Goal: Task Accomplishment & Management: Manage account settings

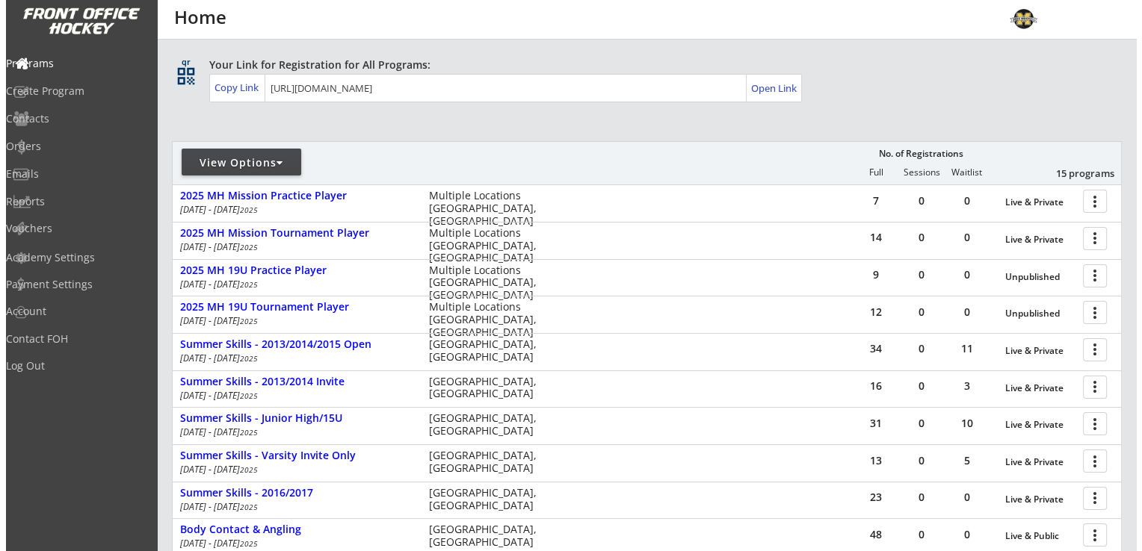
scroll to position [21, 0]
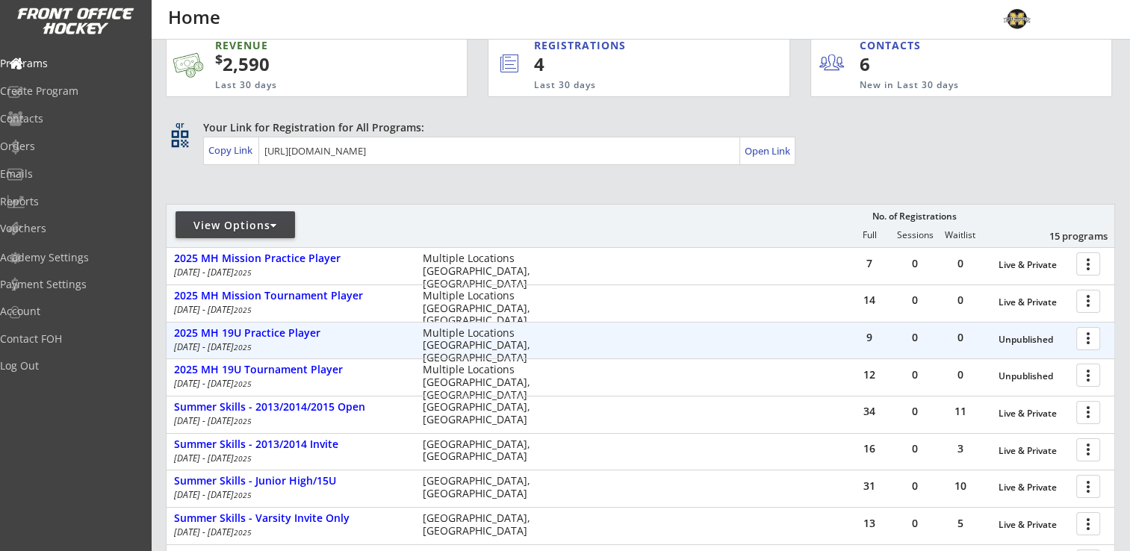
click at [1082, 338] on div at bounding box center [1091, 338] width 26 height 26
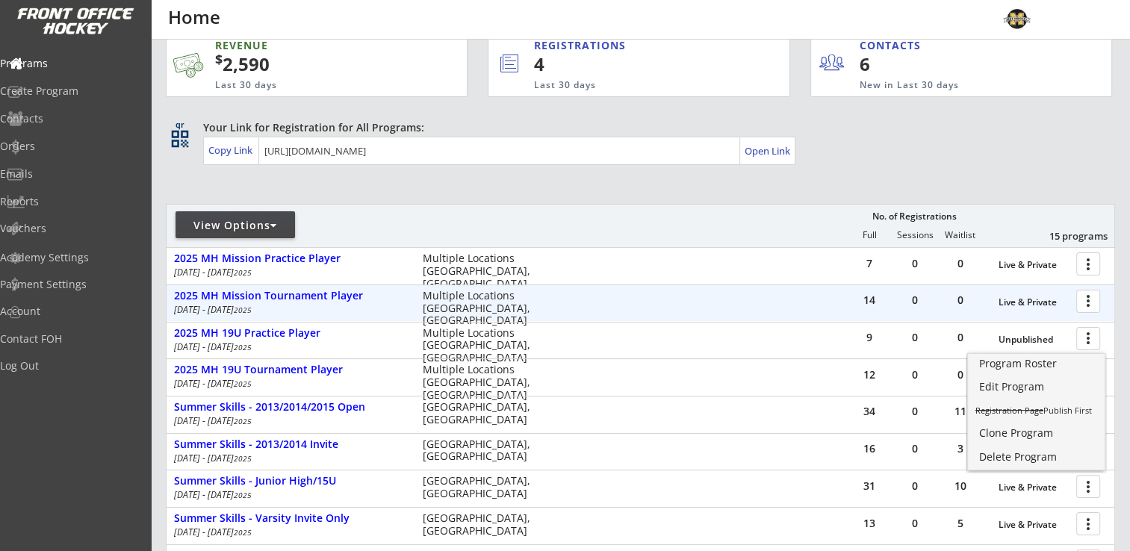
click at [1097, 300] on div at bounding box center [1091, 301] width 26 height 26
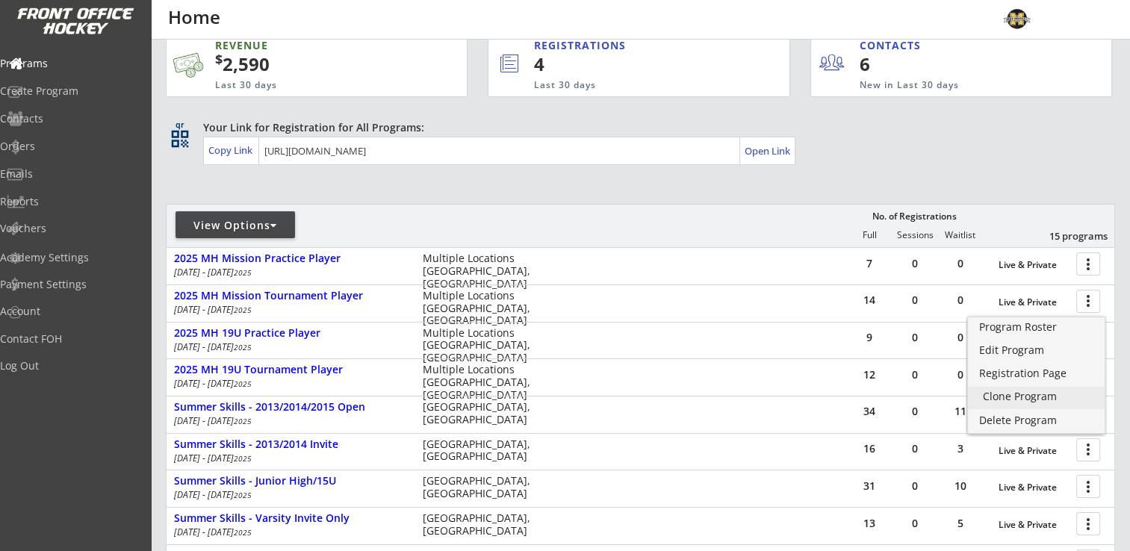
click at [1032, 392] on div "Clone Program" at bounding box center [1036, 397] width 107 height 10
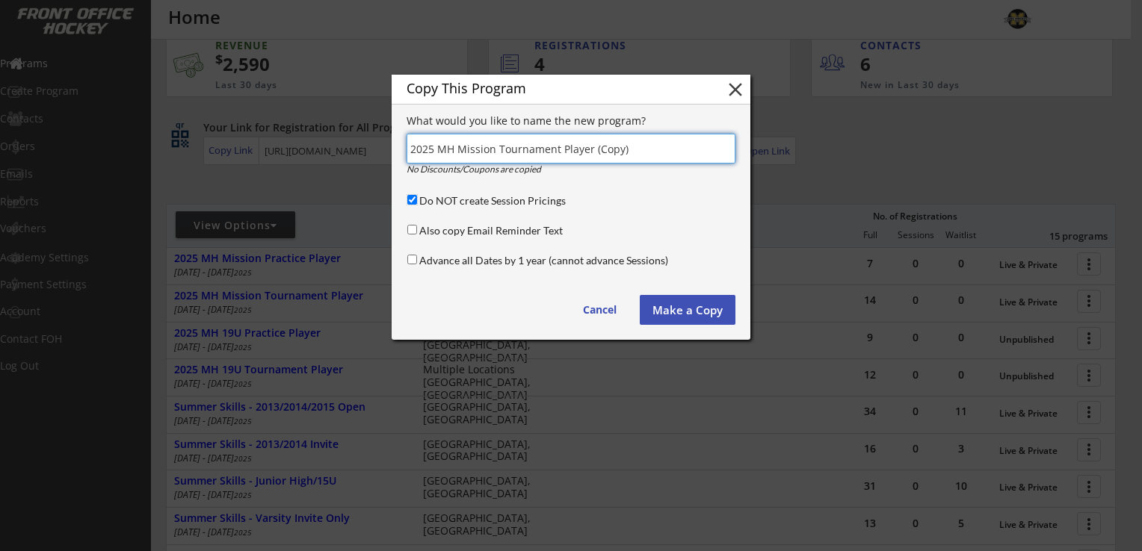
click at [409, 199] on input "Do NOT create Session Pricings" at bounding box center [412, 200] width 10 height 10
checkbox input "false"
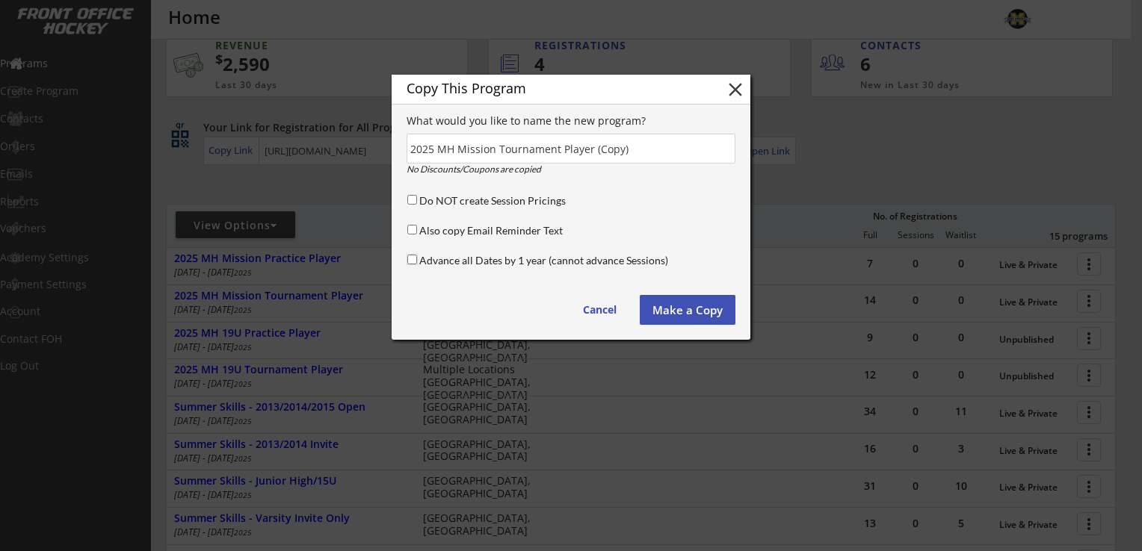
click at [408, 258] on input "Advance all Dates by 1 year (cannot advance Sessions)" at bounding box center [412, 260] width 10 height 10
checkbox input "true"
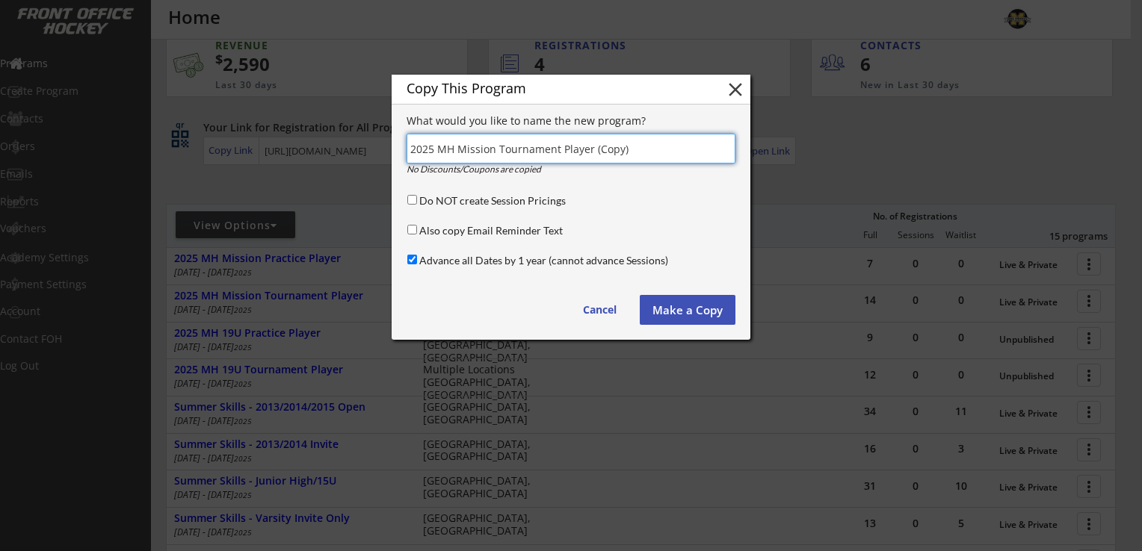
click at [636, 148] on input "input" at bounding box center [570, 149] width 329 height 30
click at [431, 140] on input "input" at bounding box center [570, 149] width 329 height 30
type input "2026 MH Mission Tournament Player"
click at [692, 318] on button "Make a Copy" at bounding box center [688, 310] width 96 height 30
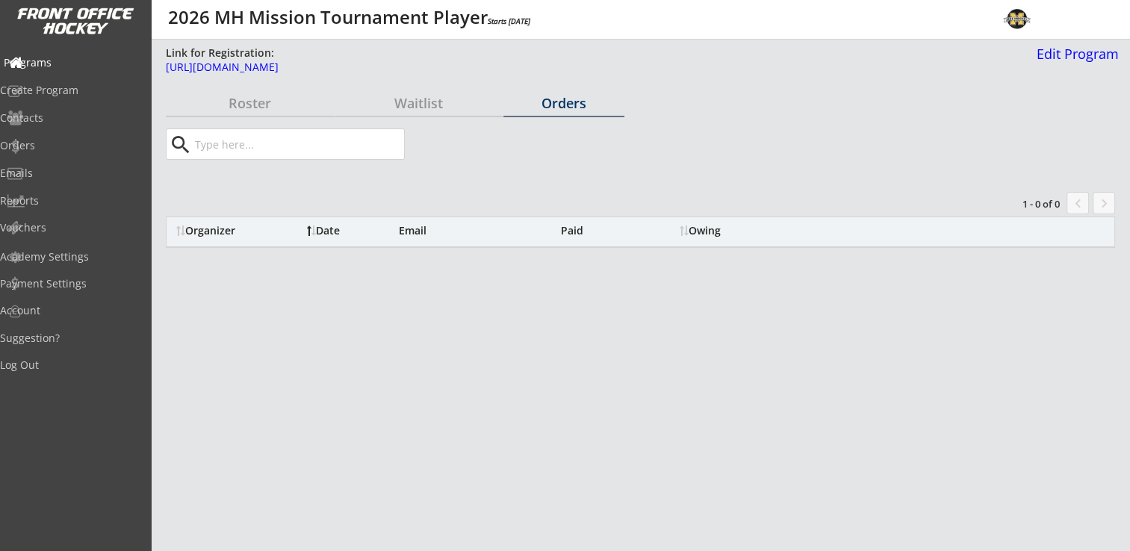
click at [61, 60] on div "Programs" at bounding box center [71, 63] width 134 height 10
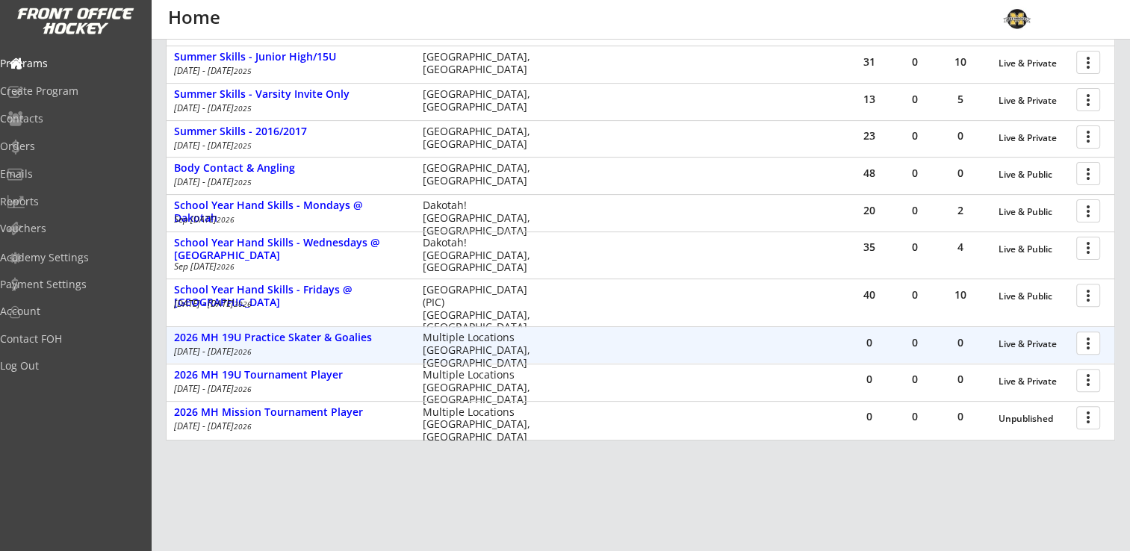
scroll to position [469, 0]
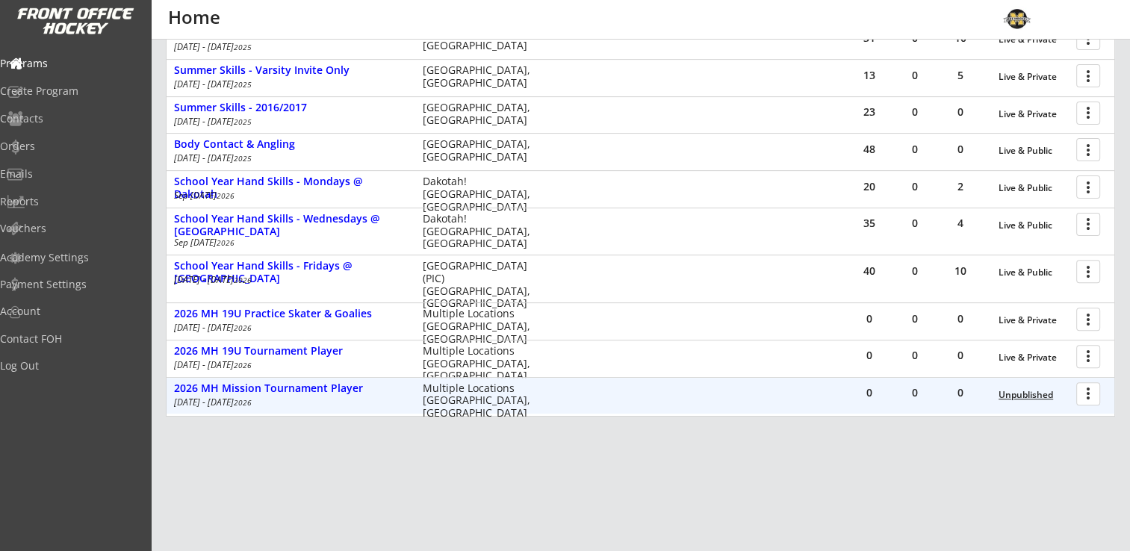
click at [1035, 397] on div "Unpublished" at bounding box center [1034, 395] width 70 height 10
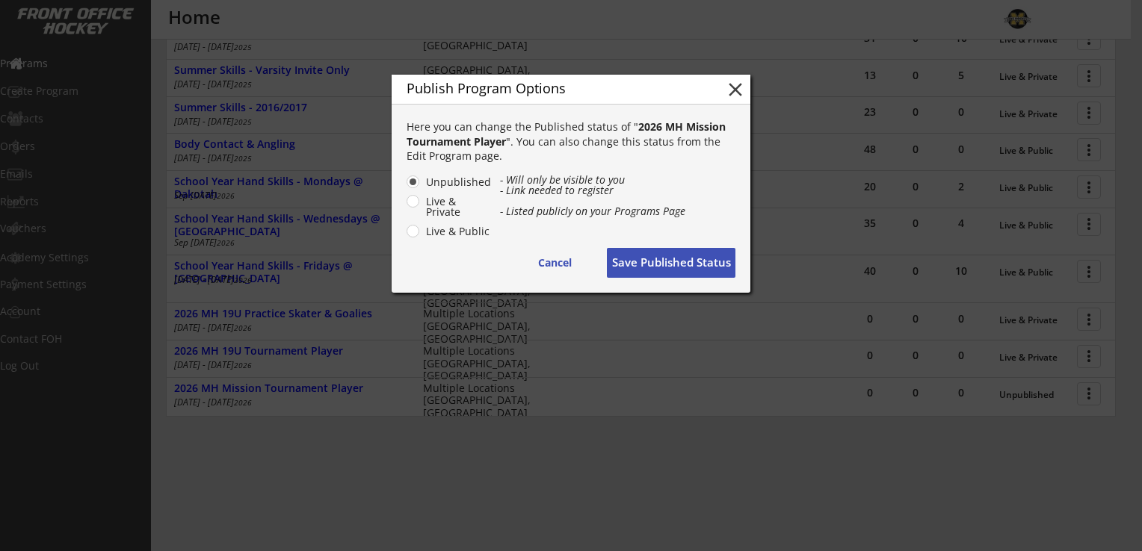
click at [421, 199] on label "Live & Private" at bounding box center [456, 207] width 70 height 21
click at [405, 187] on input "Live & Private" at bounding box center [400, 182] width 10 height 10
radio input "true"
click at [678, 260] on button "Save Published Status" at bounding box center [671, 263] width 129 height 30
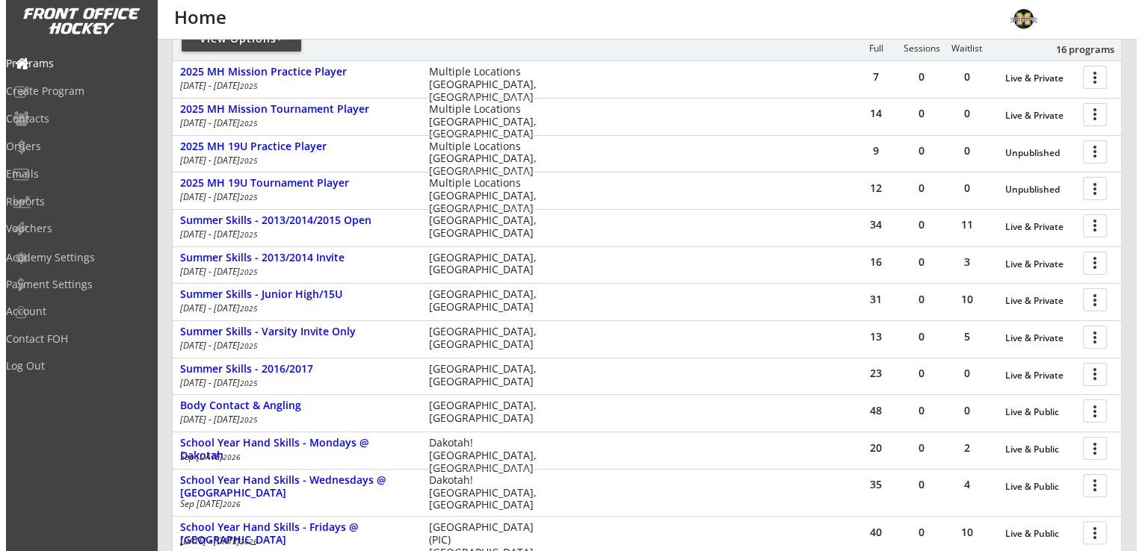
scroll to position [0, 0]
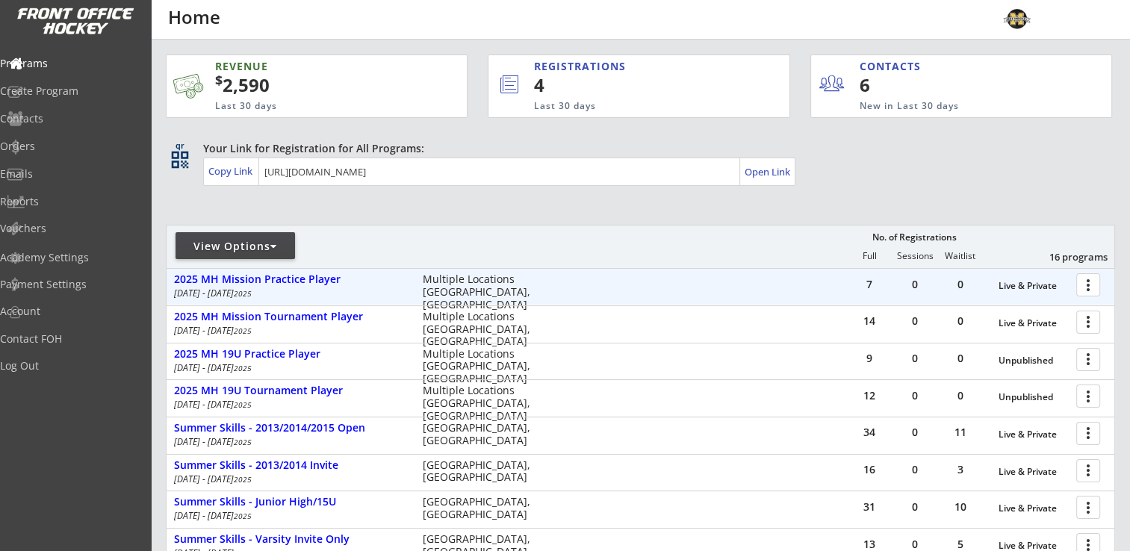
click at [1084, 285] on div at bounding box center [1091, 284] width 26 height 26
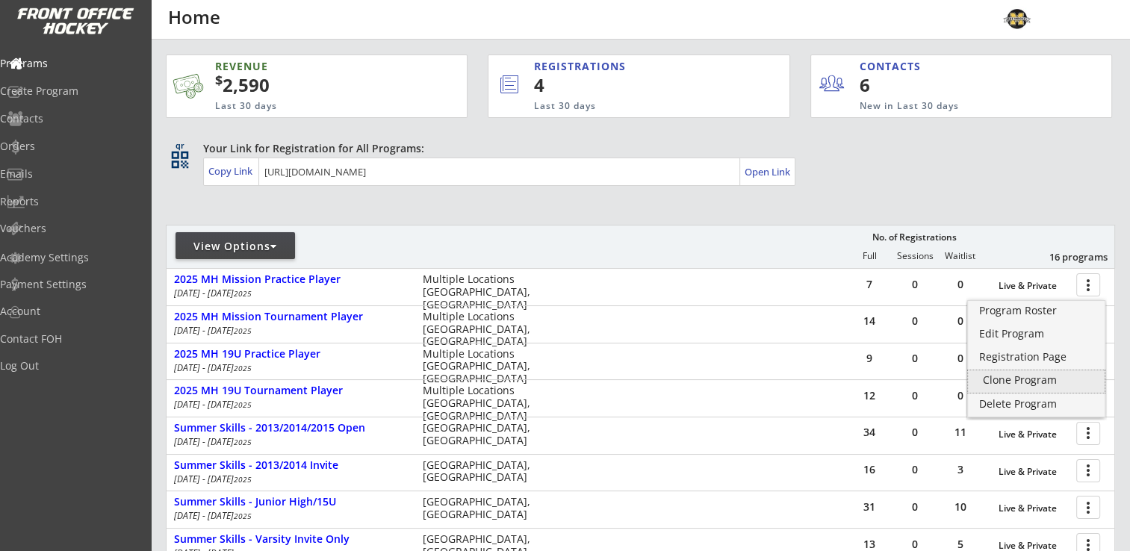
click at [1020, 379] on div "Clone Program" at bounding box center [1036, 380] width 107 height 10
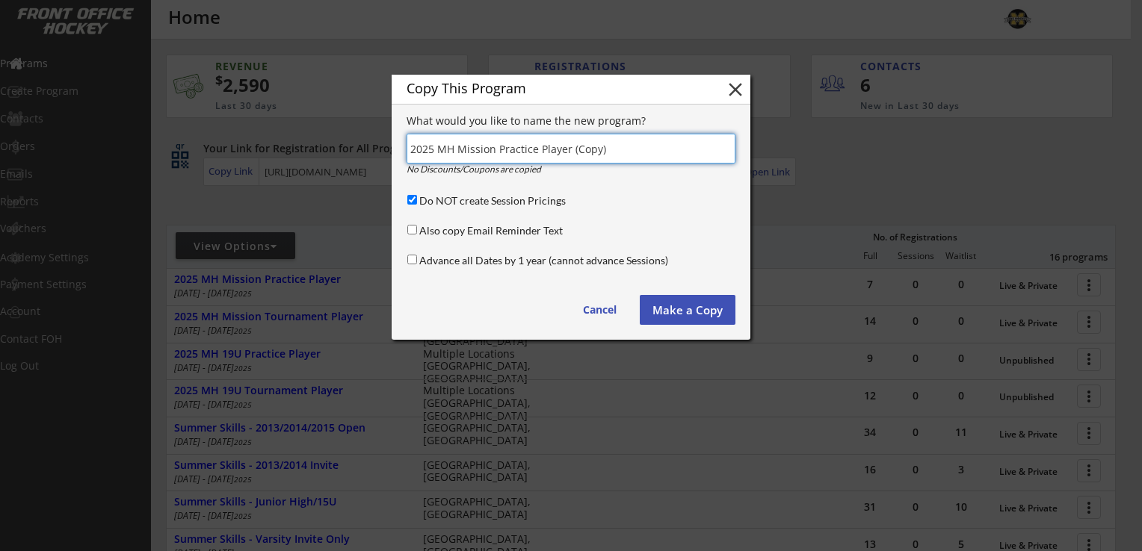
click at [435, 151] on input "input" at bounding box center [570, 149] width 329 height 30
click at [658, 157] on input "input" at bounding box center [570, 149] width 329 height 30
type input "2026 MH Mission Practice Player"
click at [417, 196] on div "Do NOT create Session Pricings" at bounding box center [569, 202] width 330 height 19
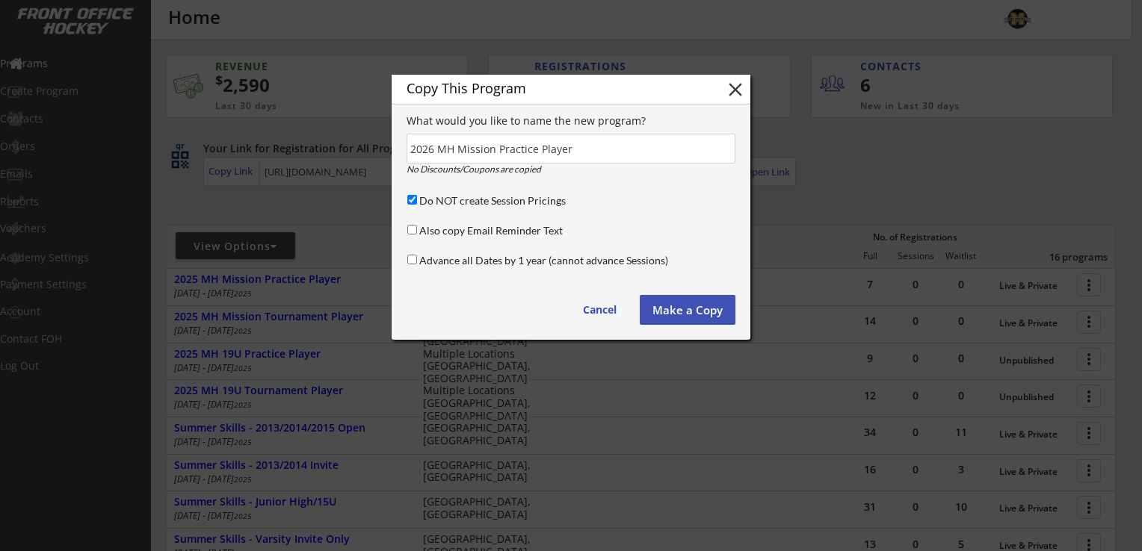
click at [411, 206] on div "Do NOT create Session Pricings" at bounding box center [569, 202] width 330 height 19
click at [412, 199] on input "Do NOT create Session Pricings" at bounding box center [412, 200] width 10 height 10
checkbox input "false"
click at [416, 258] on input "Advance all Dates by 1 year (cannot advance Sessions)" at bounding box center [412, 260] width 10 height 10
checkbox input "true"
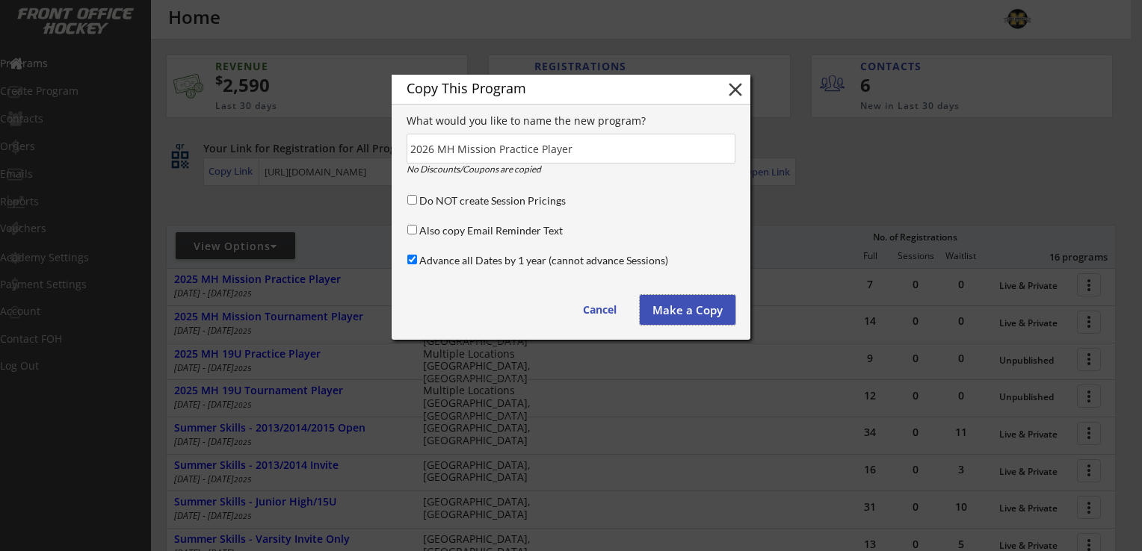
click at [697, 313] on button "Make a Copy" at bounding box center [688, 310] width 96 height 30
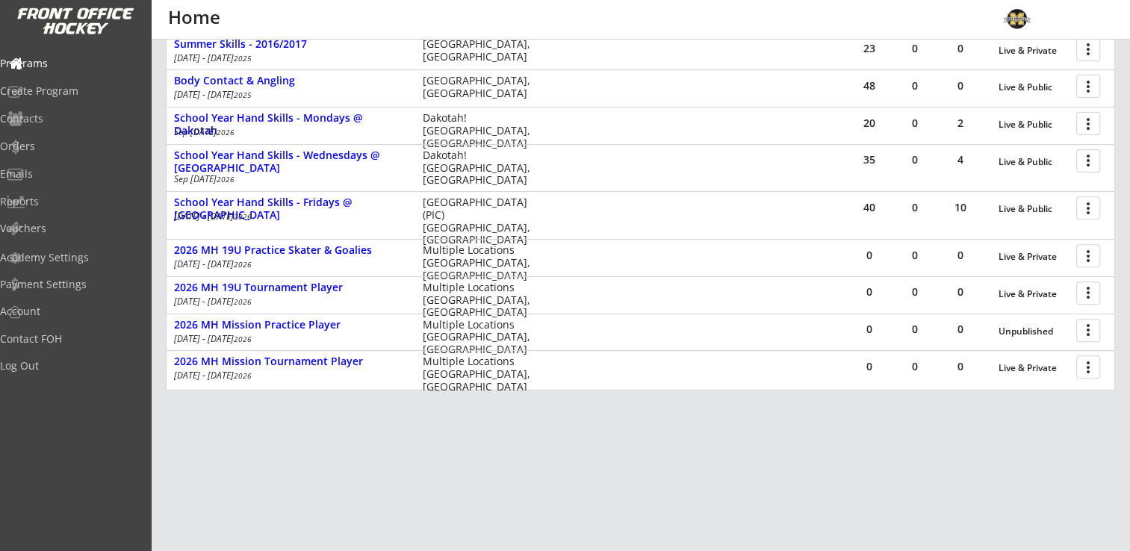
scroll to position [544, 0]
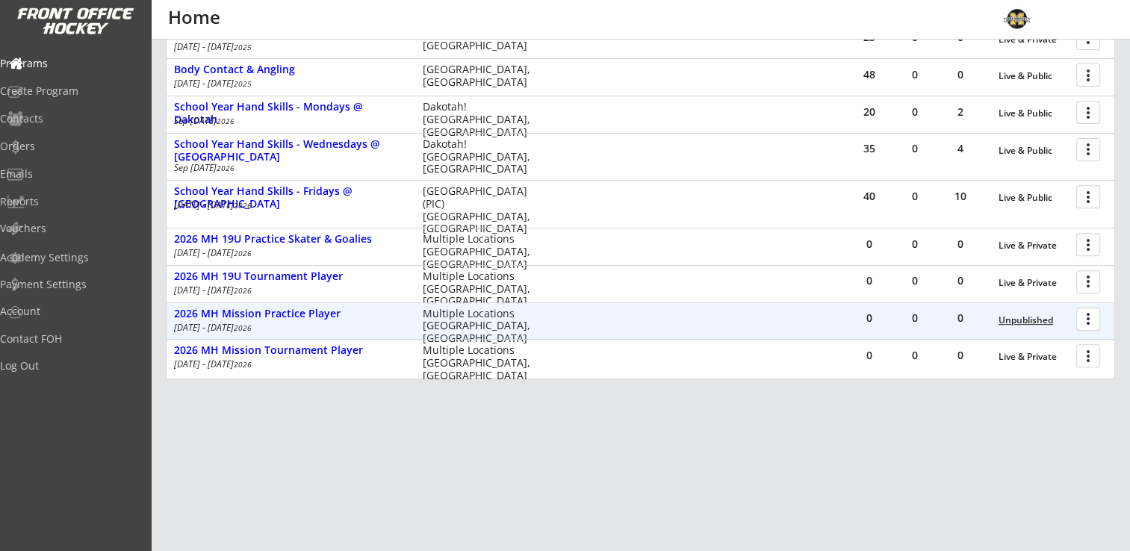
click at [1034, 318] on div "Unpublished" at bounding box center [1034, 320] width 70 height 10
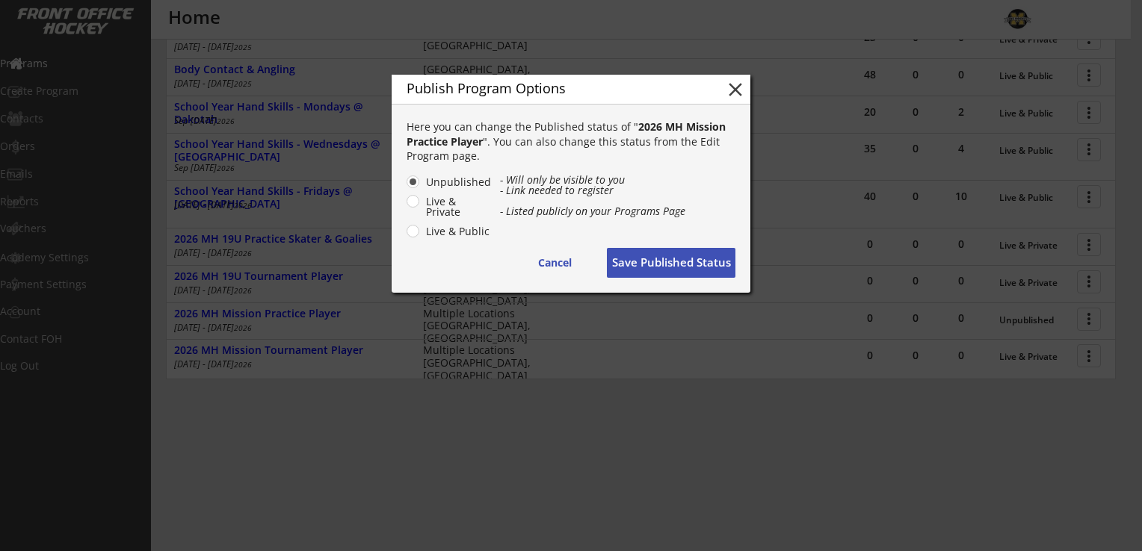
click at [421, 201] on label "Live & Private" at bounding box center [456, 207] width 70 height 21
click at [405, 187] on input "Live & Private" at bounding box center [400, 182] width 10 height 10
radio input "true"
click at [675, 265] on button "Save Published Status" at bounding box center [671, 263] width 129 height 30
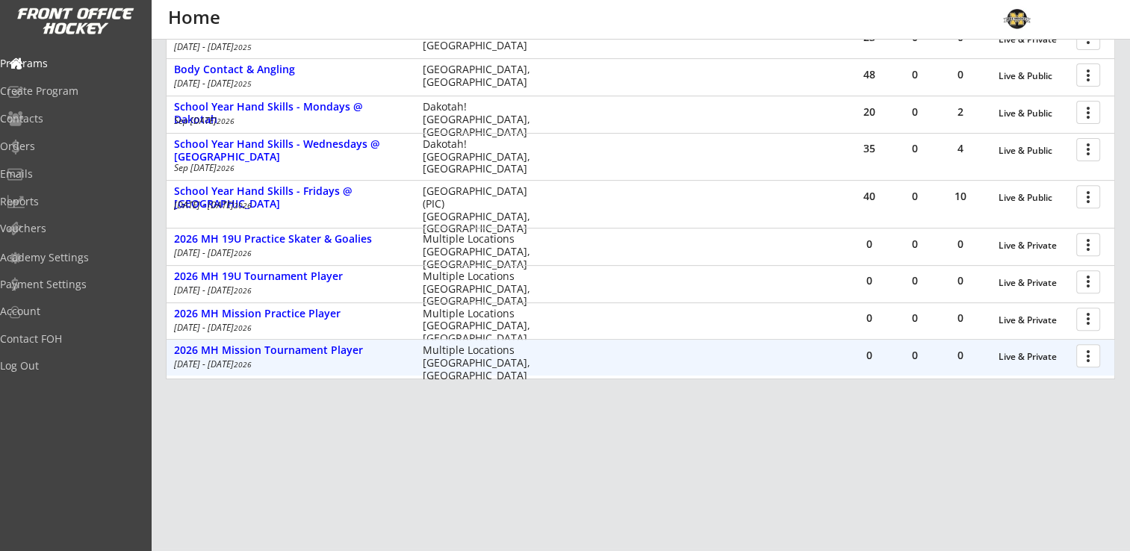
click at [1098, 355] on div at bounding box center [1091, 355] width 26 height 26
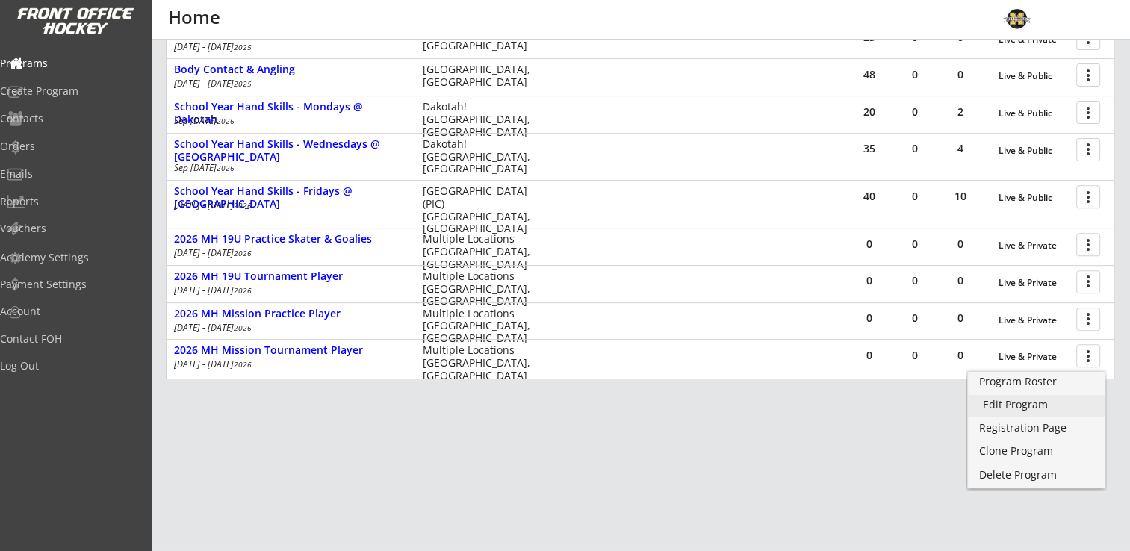
click at [1036, 407] on div "Edit Program" at bounding box center [1036, 405] width 107 height 10
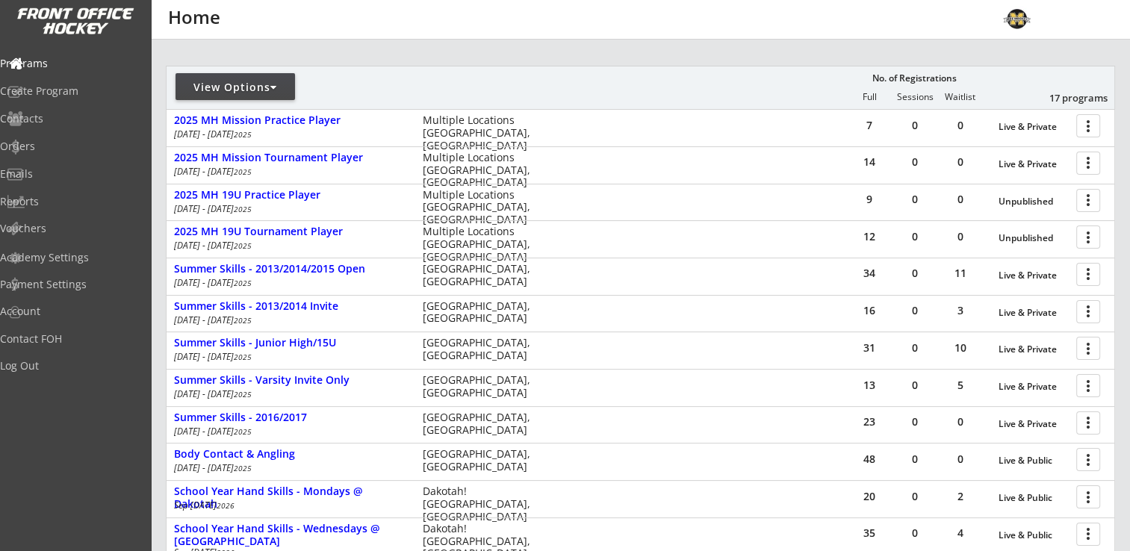
scroll to position [75, 0]
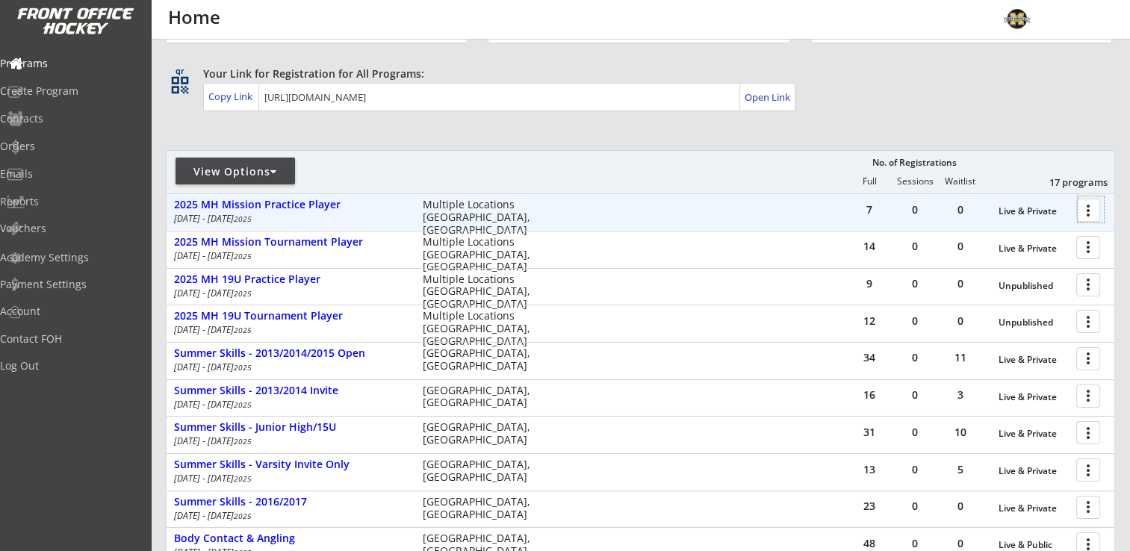
click at [1081, 208] on div at bounding box center [1091, 210] width 26 height 26
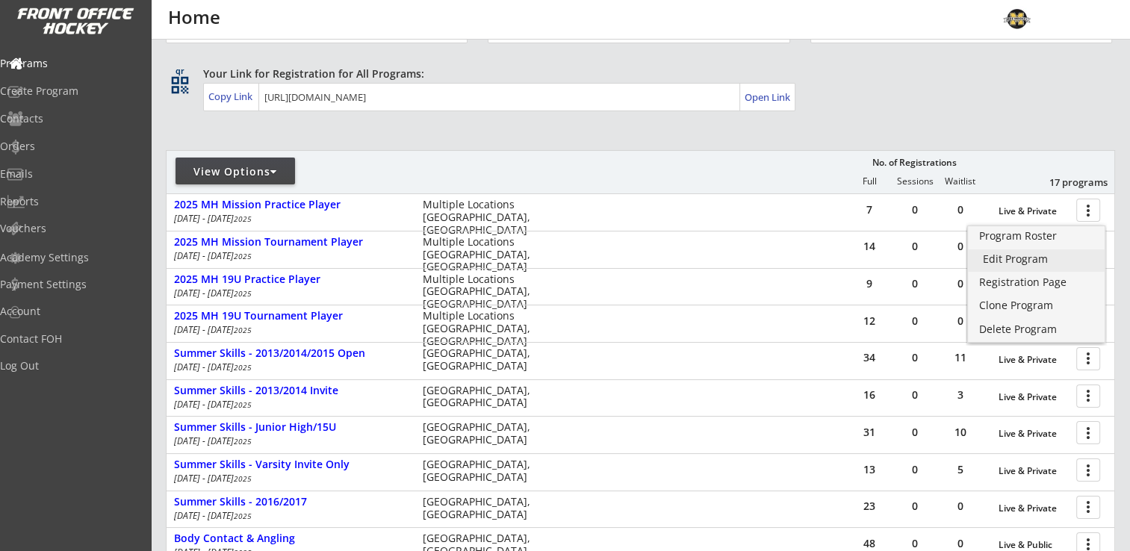
click at [997, 264] on div "Edit Program" at bounding box center [1036, 259] width 107 height 10
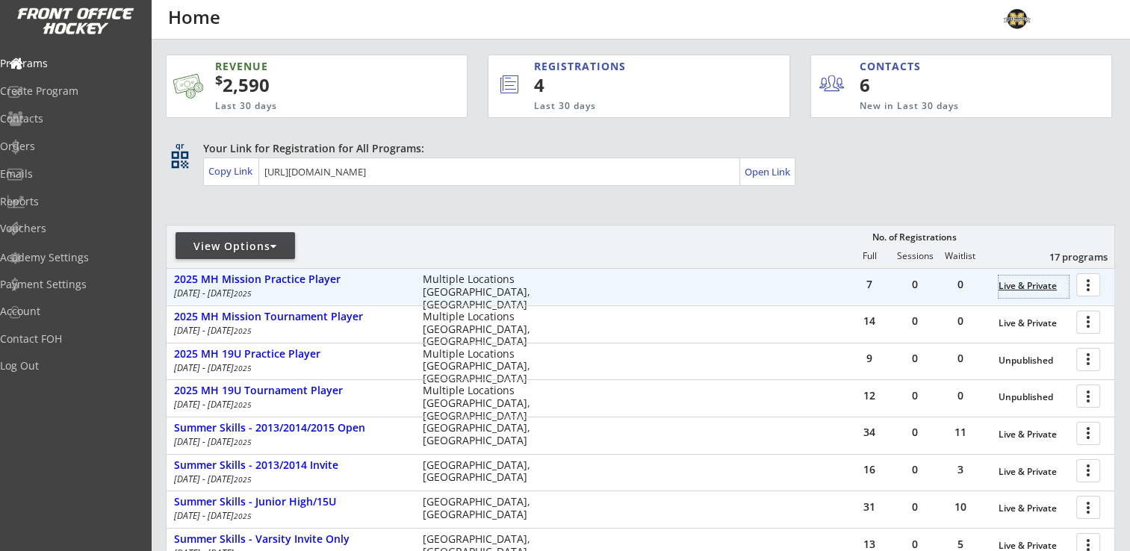
click at [1039, 282] on div "Live & Private" at bounding box center [1034, 286] width 70 height 10
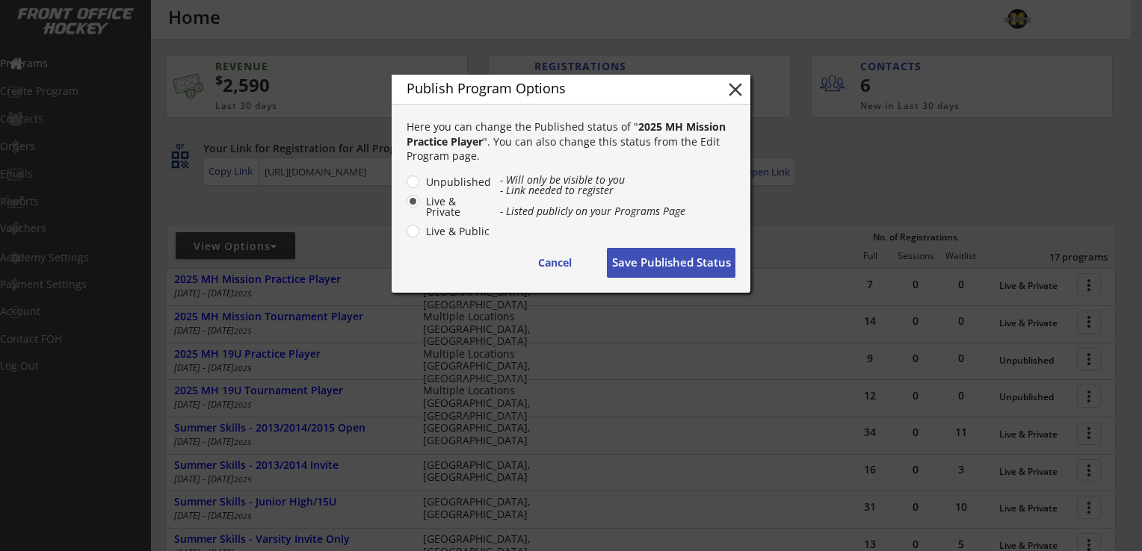
click at [421, 182] on label "Unpublished" at bounding box center [456, 182] width 70 height 10
click at [405, 182] on input "Unpublished" at bounding box center [400, 182] width 10 height 10
radio input "true"
click at [692, 260] on button "Save Published Status" at bounding box center [671, 263] width 129 height 30
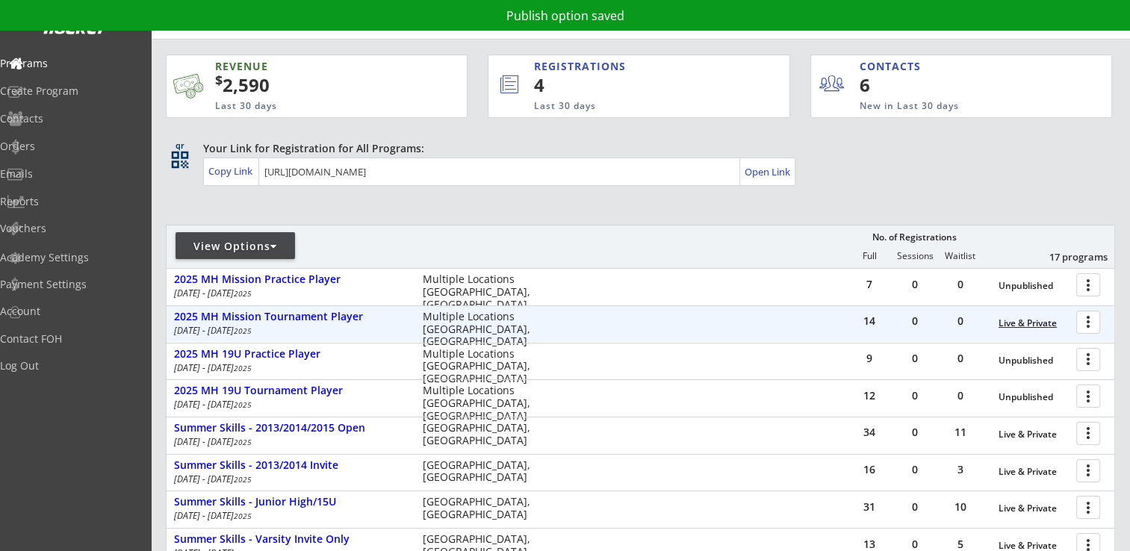
click at [1024, 327] on div "Live & Private" at bounding box center [1034, 323] width 70 height 10
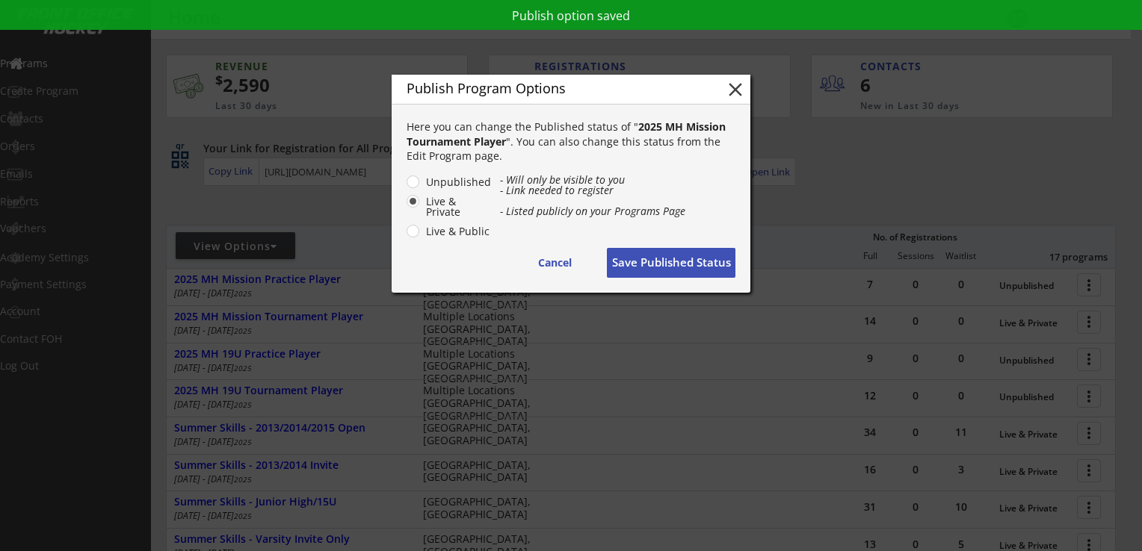
click at [420, 181] on div "Unpublished Live & Private Live & Public" at bounding box center [452, 208] width 93 height 66
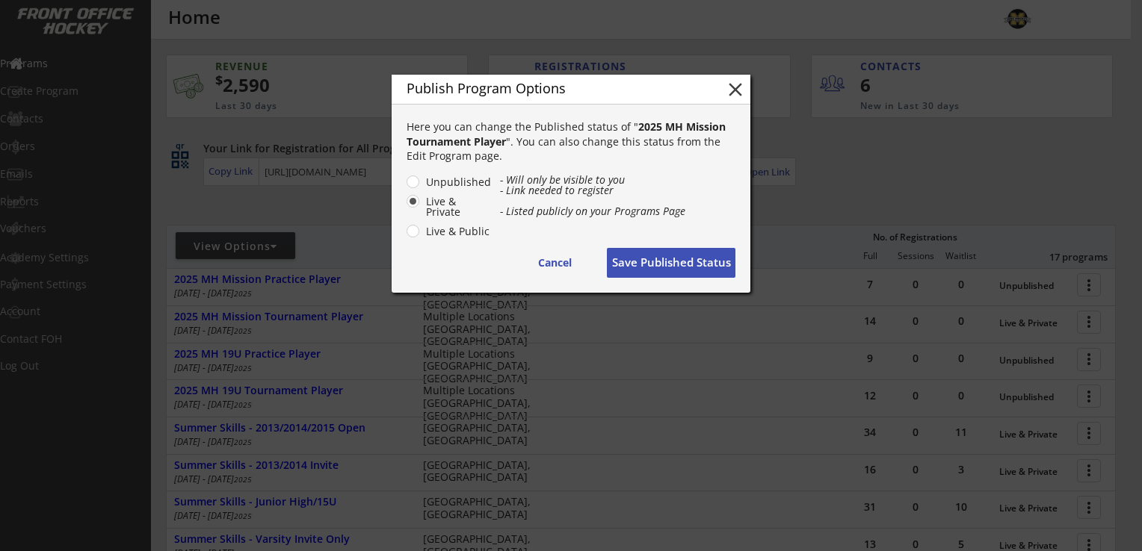
click at [421, 182] on label "Unpublished" at bounding box center [456, 182] width 70 height 10
click at [405, 182] on input "Unpublished" at bounding box center [400, 182] width 10 height 10
radio input "true"
click at [707, 262] on button "Save Published Status" at bounding box center [671, 263] width 129 height 30
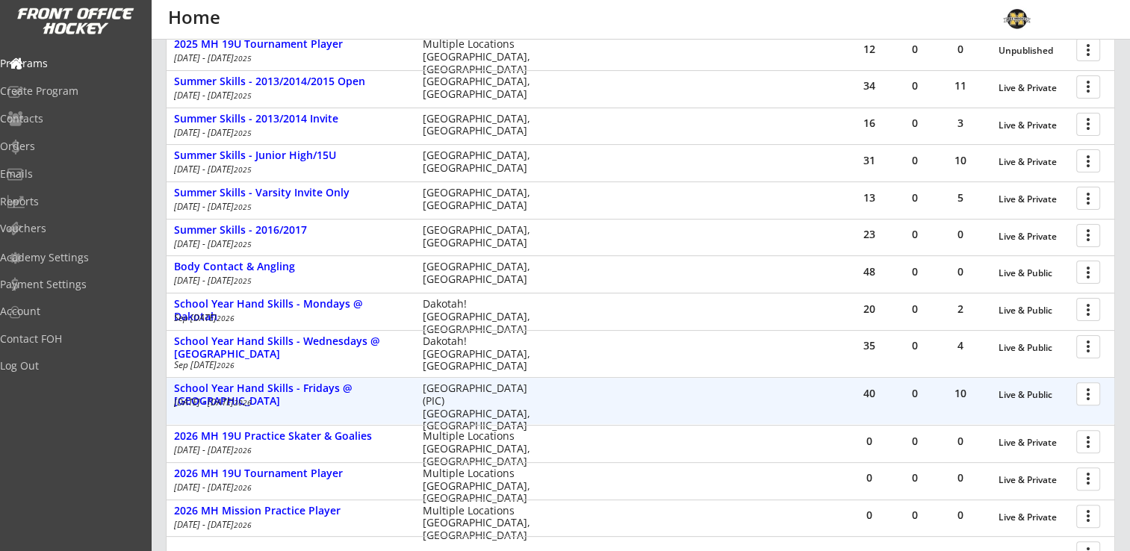
scroll to position [507, 0]
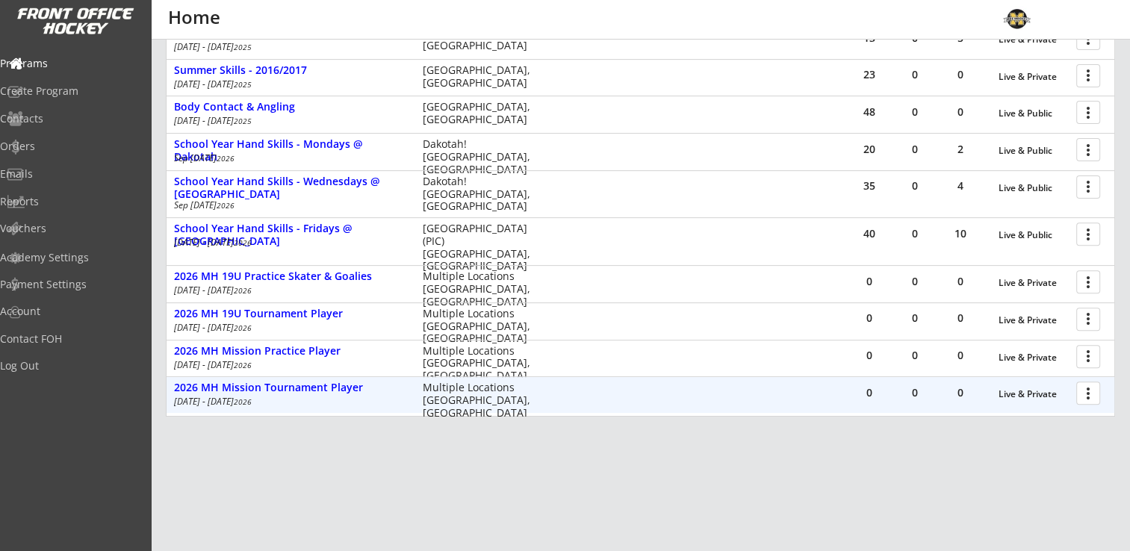
click at [1092, 395] on div at bounding box center [1091, 393] width 26 height 26
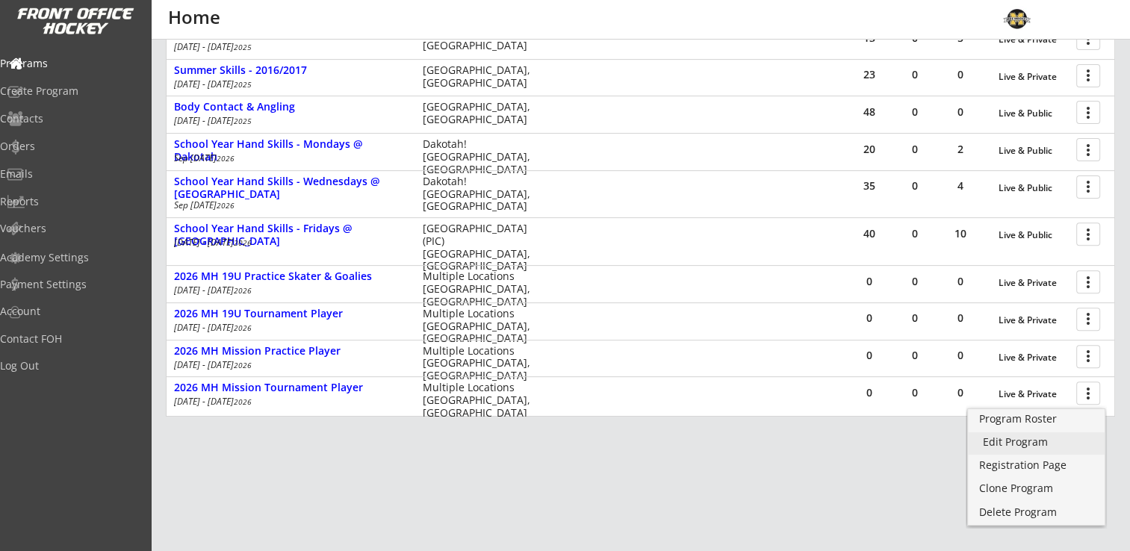
click at [1025, 439] on div "Edit Program" at bounding box center [1036, 442] width 107 height 10
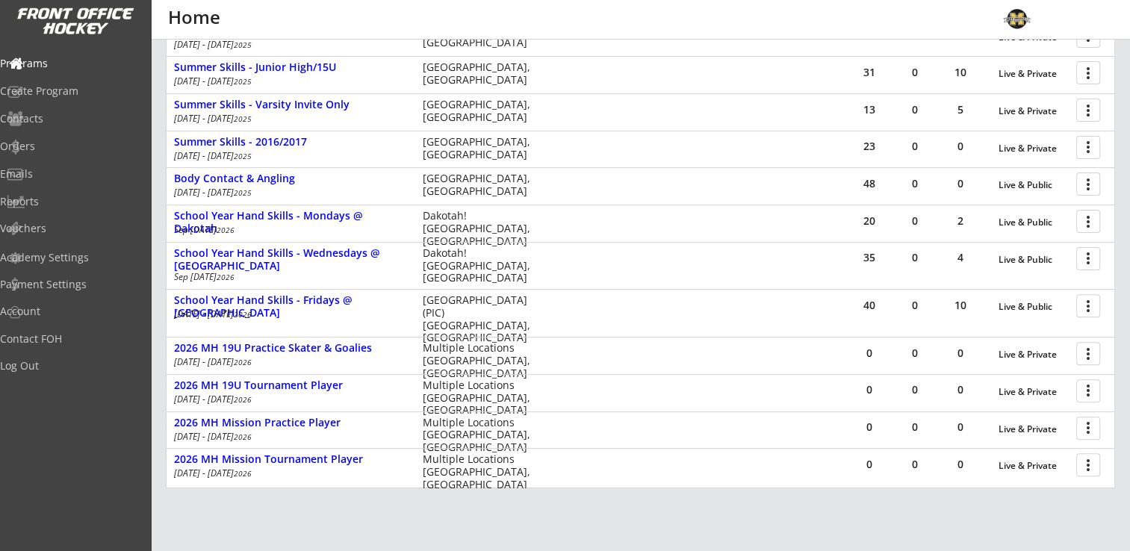
scroll to position [544, 0]
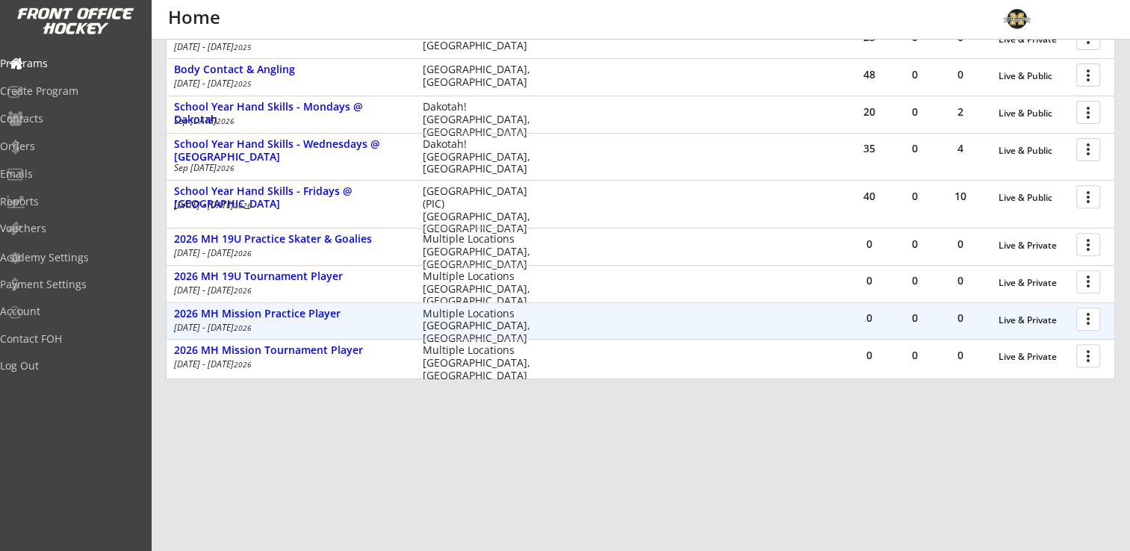
click at [1095, 318] on div at bounding box center [1091, 319] width 26 height 26
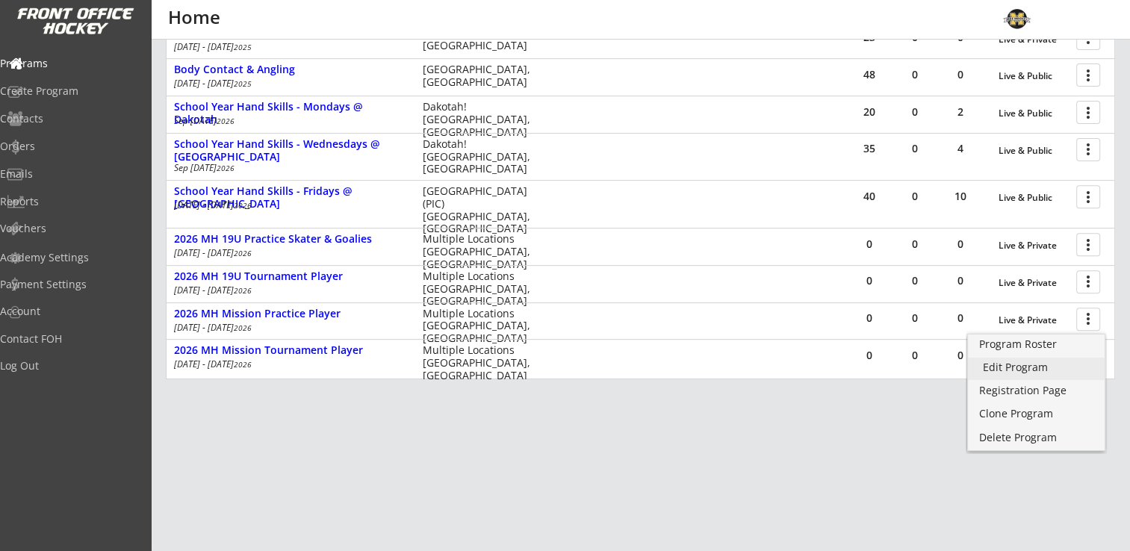
click at [1038, 366] on div "Edit Program" at bounding box center [1036, 367] width 107 height 10
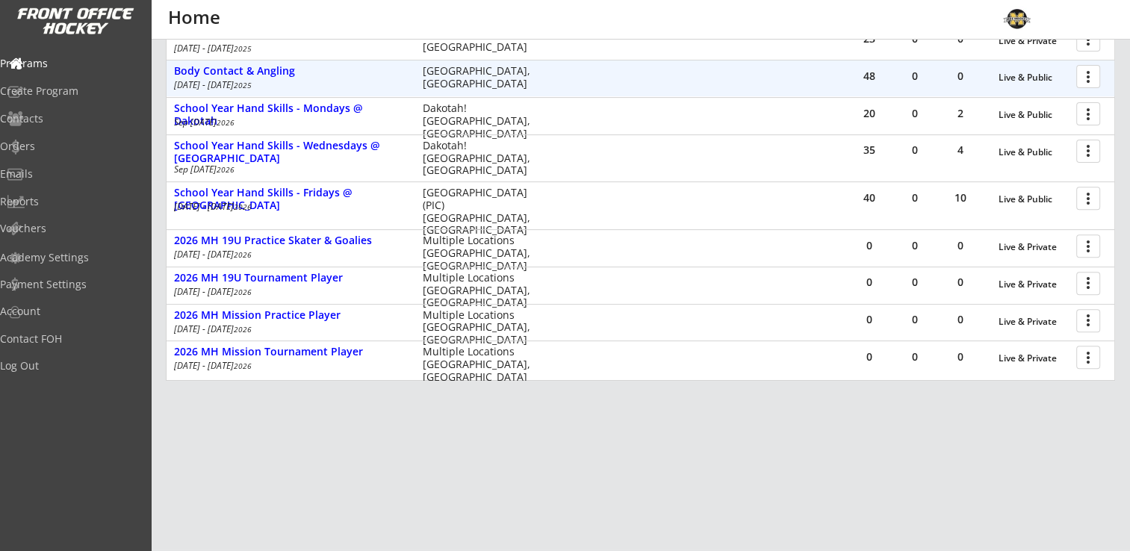
scroll to position [544, 0]
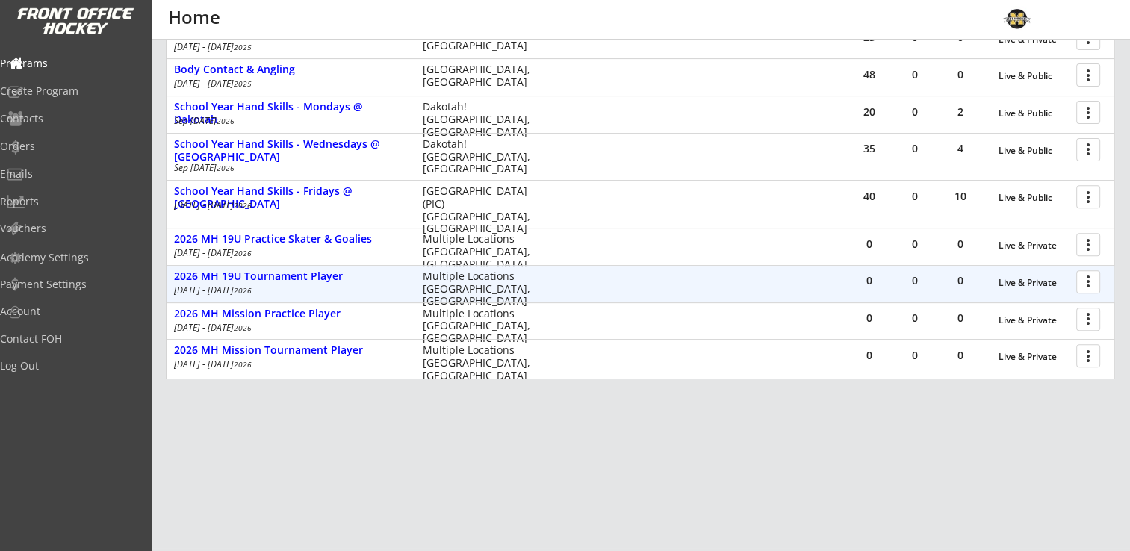
click at [1100, 280] on div at bounding box center [1091, 281] width 26 height 26
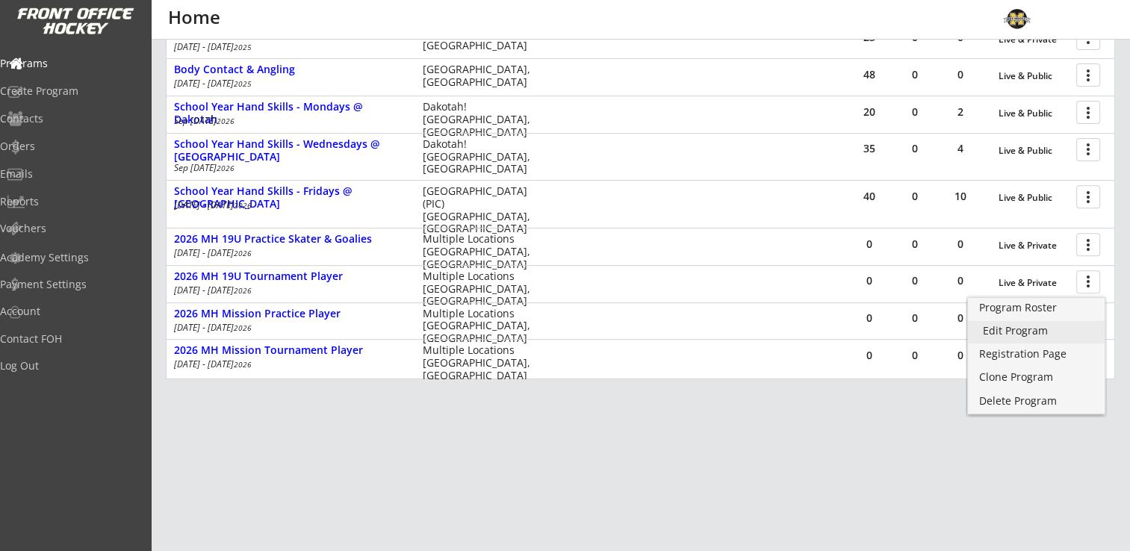
click at [1027, 330] on div "Edit Program" at bounding box center [1036, 331] width 107 height 10
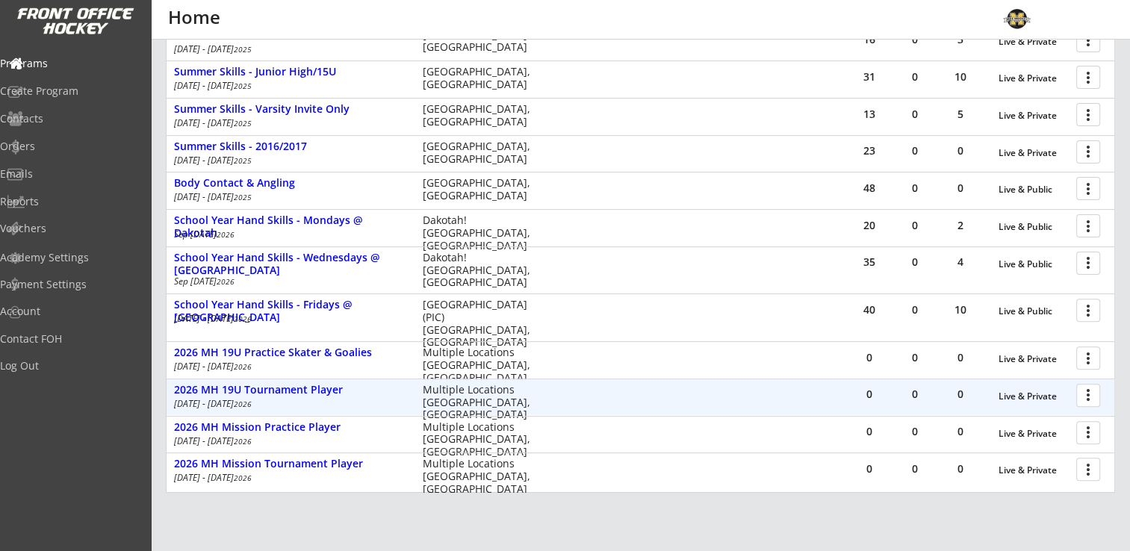
scroll to position [432, 0]
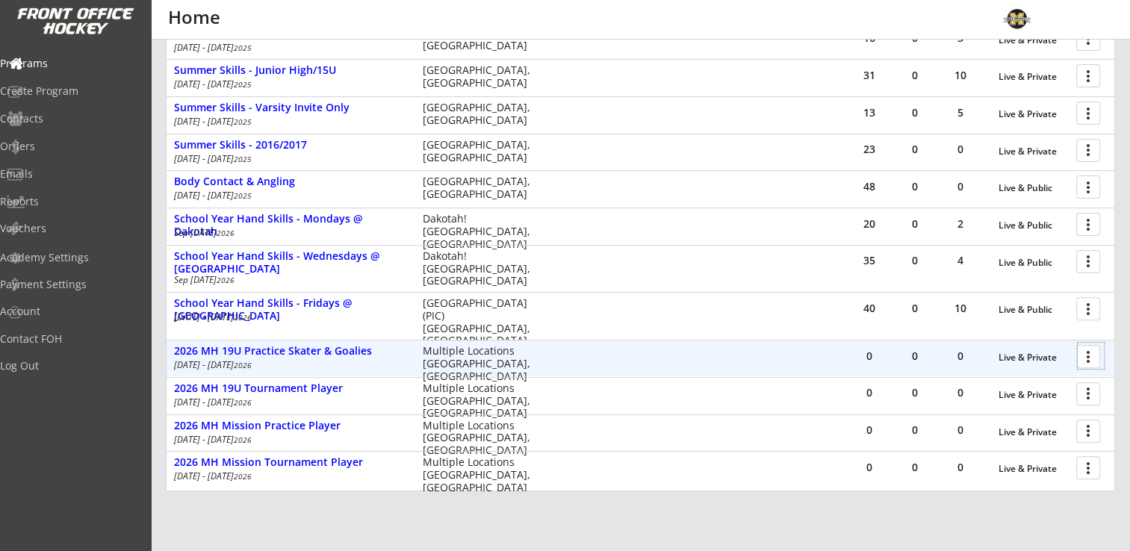
click at [1090, 363] on div at bounding box center [1091, 356] width 26 height 26
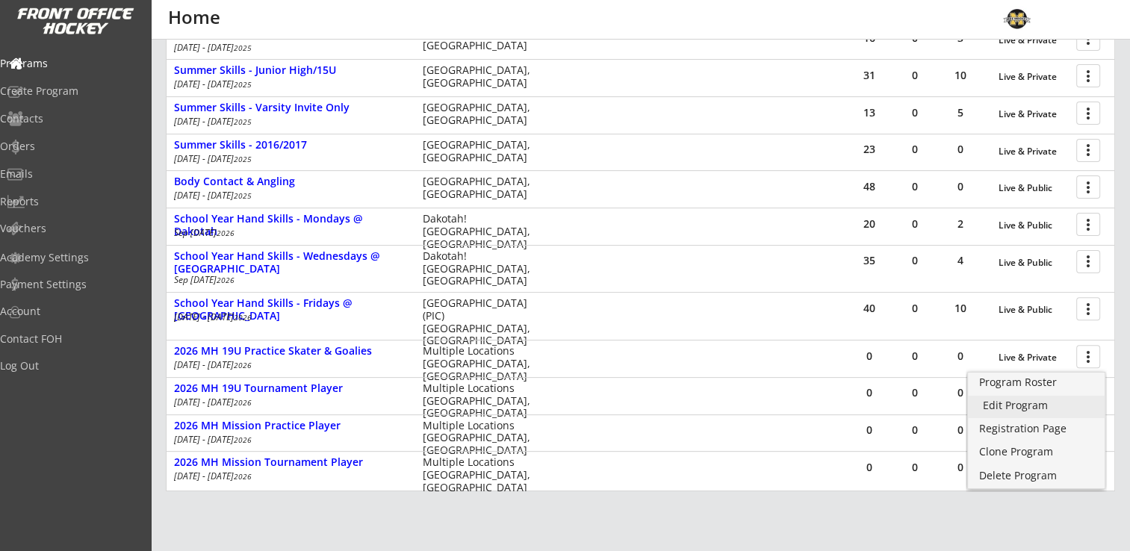
click at [1020, 405] on div "Edit Program" at bounding box center [1036, 405] width 107 height 10
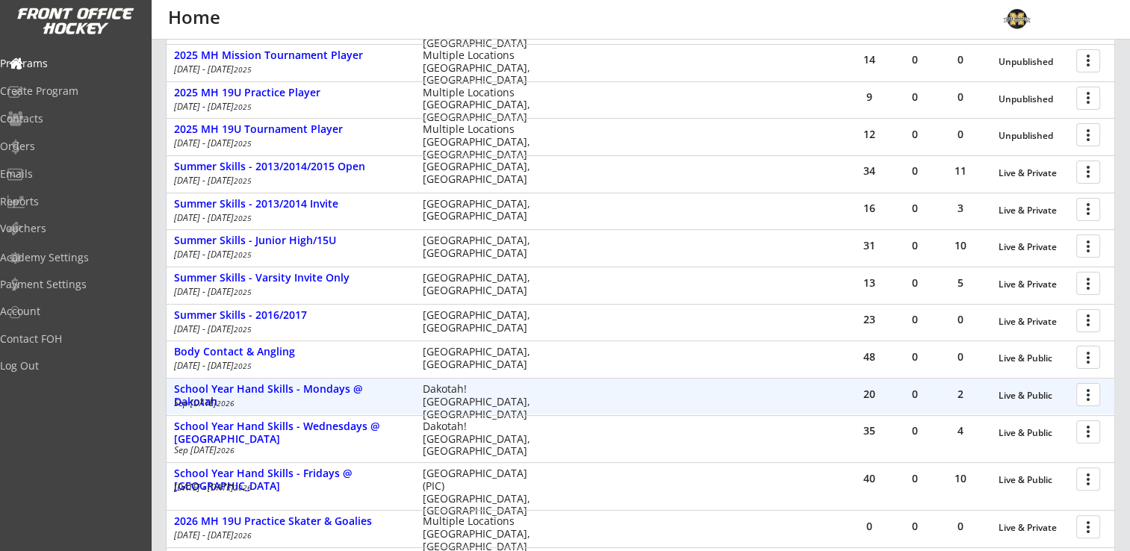
scroll to position [469, 0]
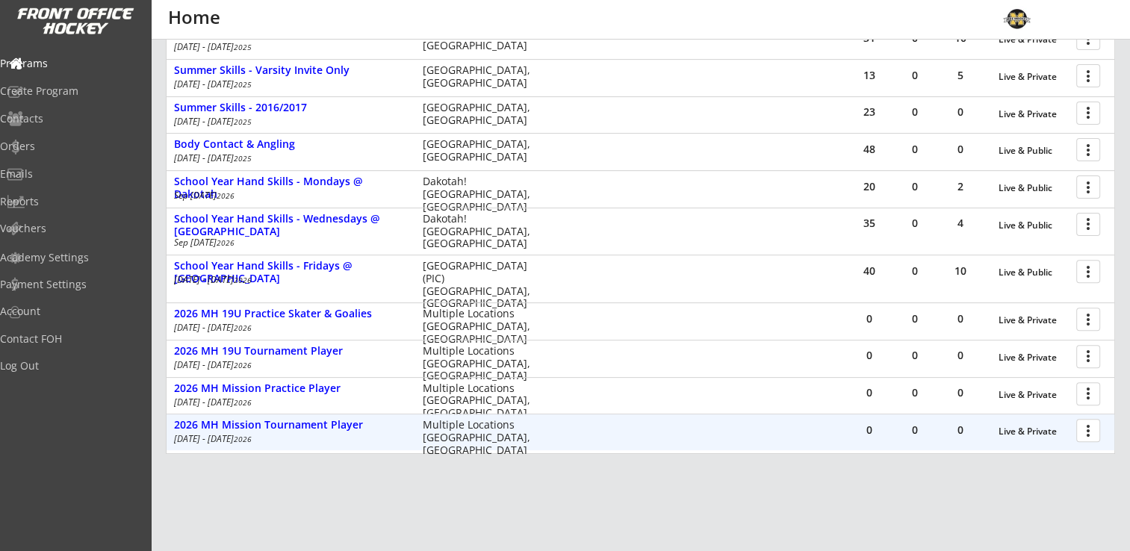
click at [1091, 430] on div at bounding box center [1091, 430] width 26 height 26
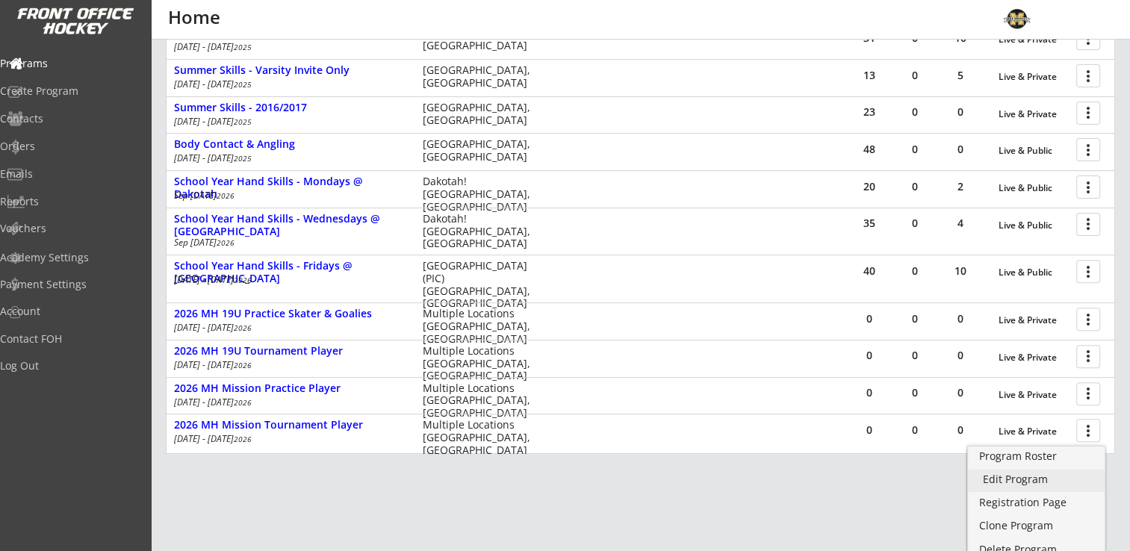
click at [1027, 478] on div "Edit Program" at bounding box center [1036, 479] width 107 height 10
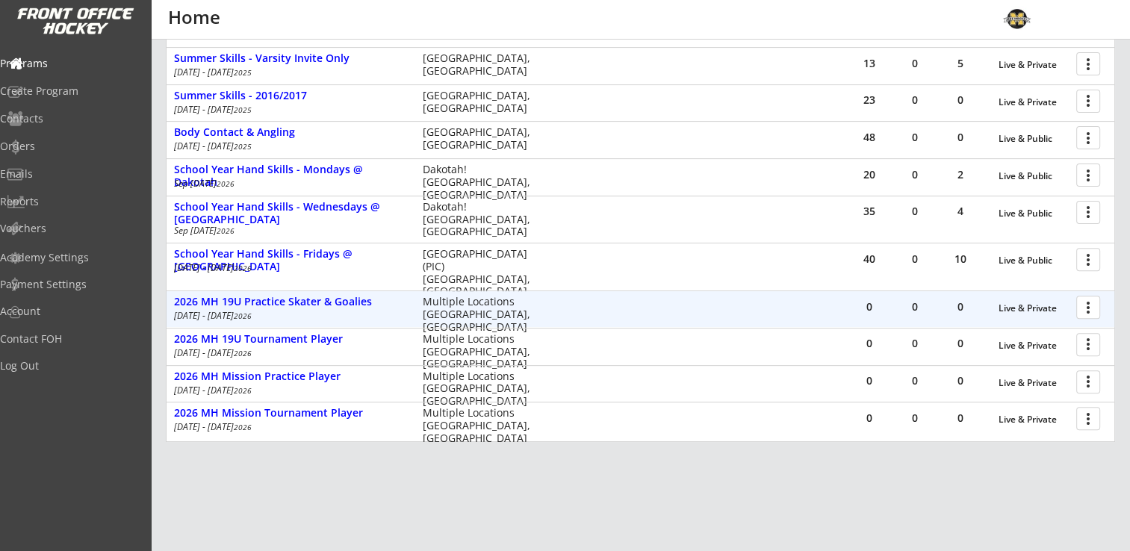
scroll to position [544, 0]
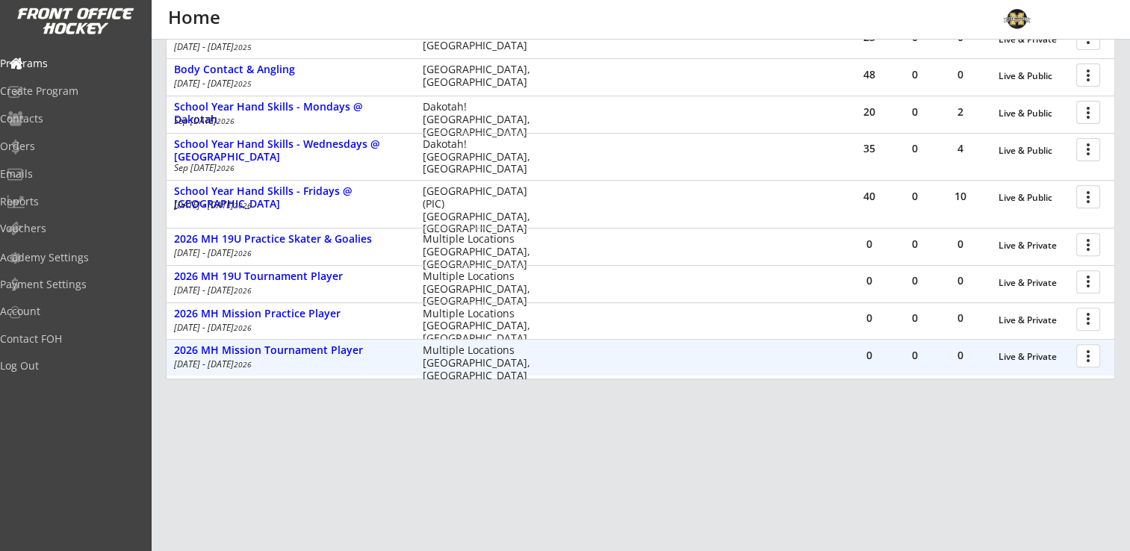
click at [1101, 357] on div at bounding box center [1091, 355] width 26 height 26
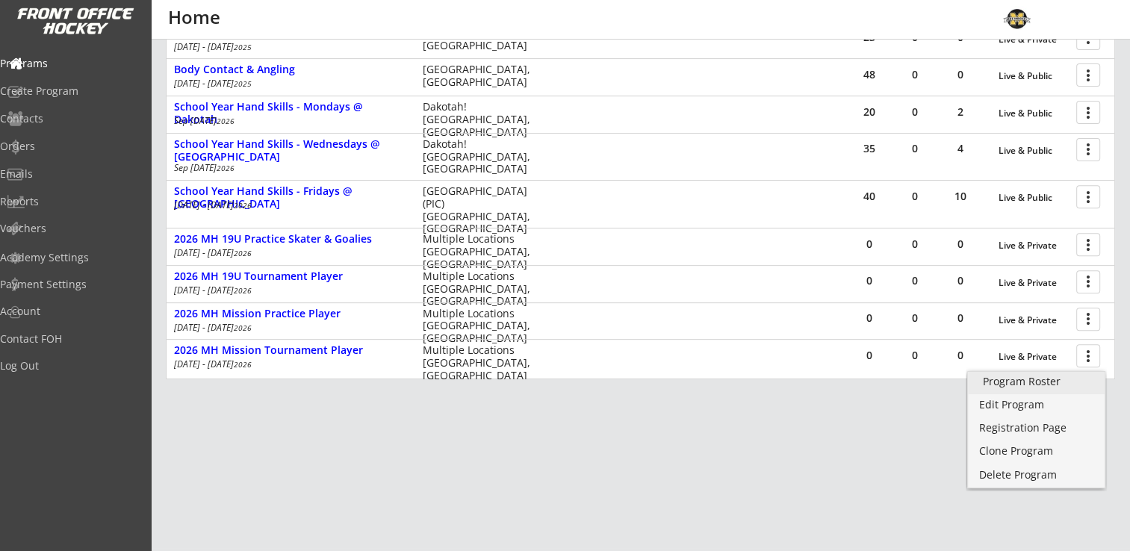
click at [1050, 379] on div "Program Roster" at bounding box center [1036, 382] width 107 height 10
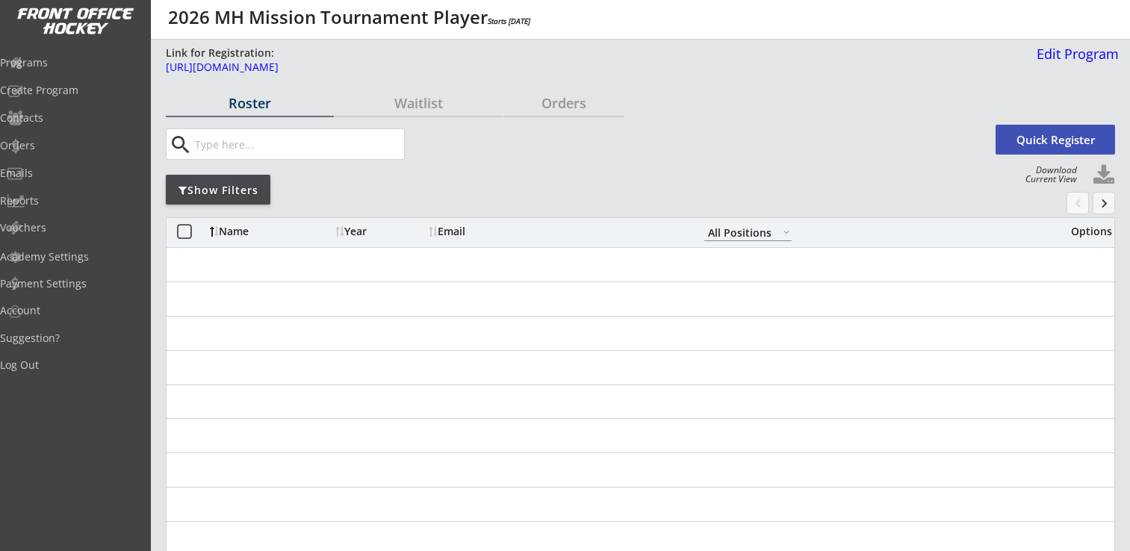
select select ""All Positions""
click at [62, 61] on div "Programs" at bounding box center [71, 63] width 134 height 10
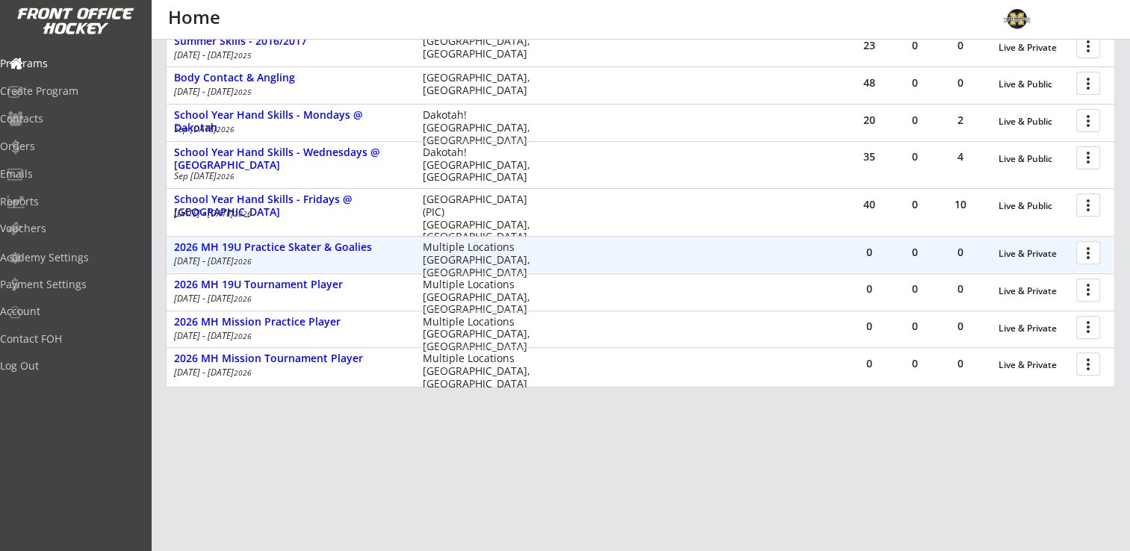
scroll to position [544, 0]
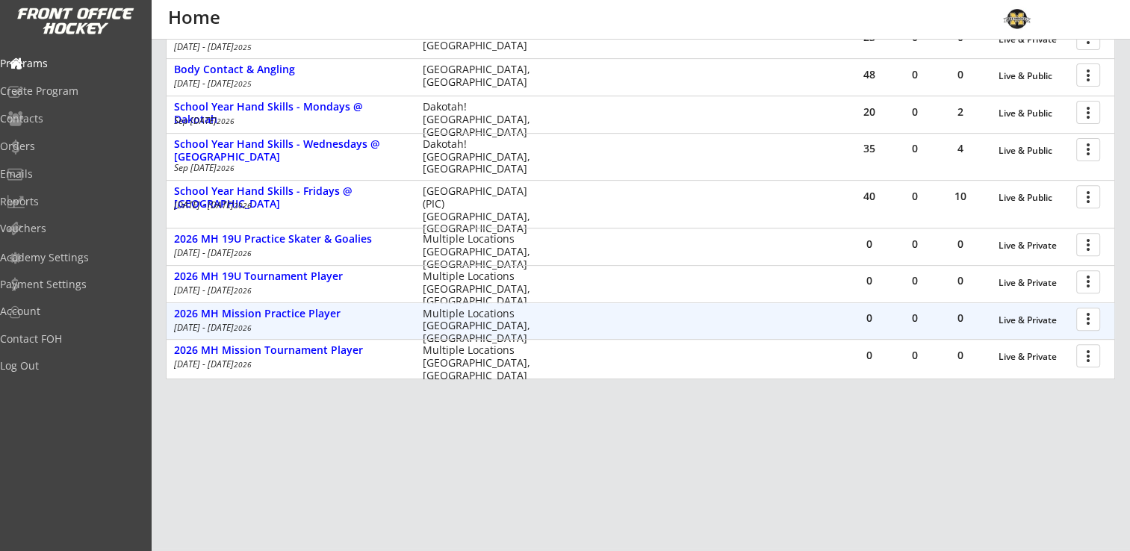
click at [1091, 320] on div at bounding box center [1091, 319] width 26 height 26
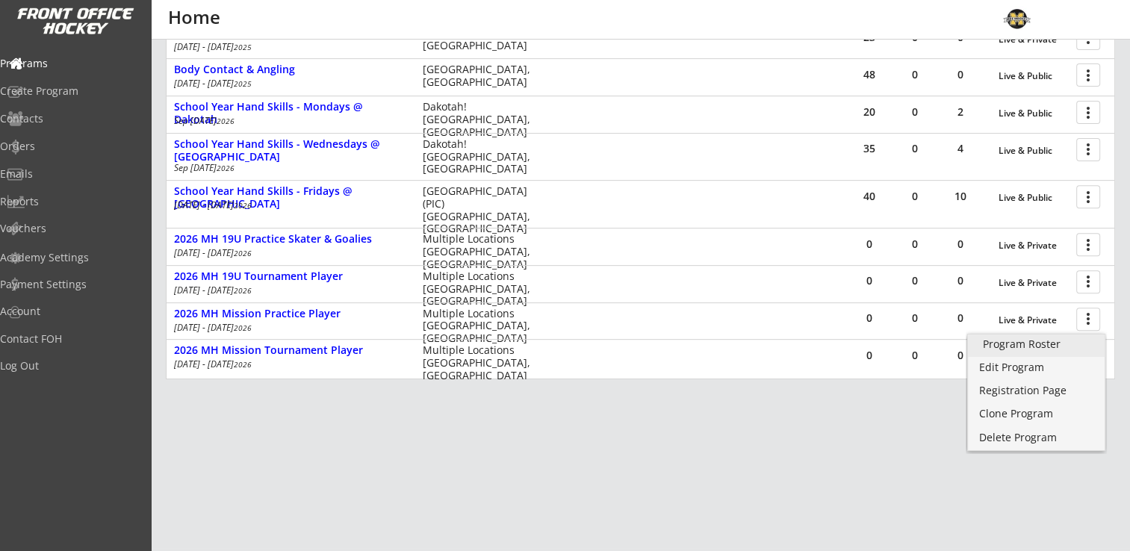
click at [1051, 345] on div "Program Roster" at bounding box center [1036, 344] width 107 height 10
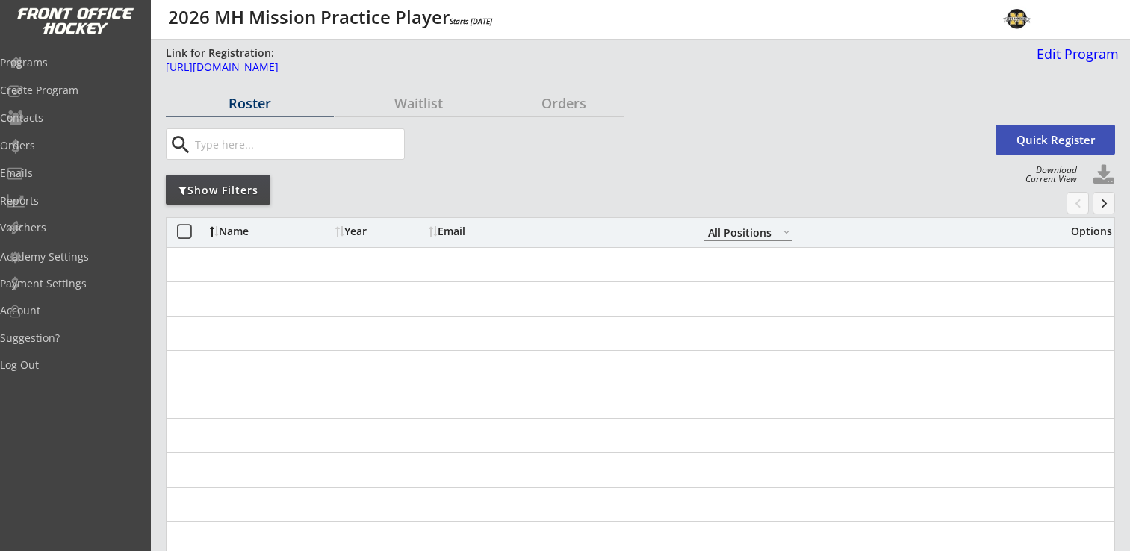
select select ""All Positions""
